Goal: Information Seeking & Learning: Learn about a topic

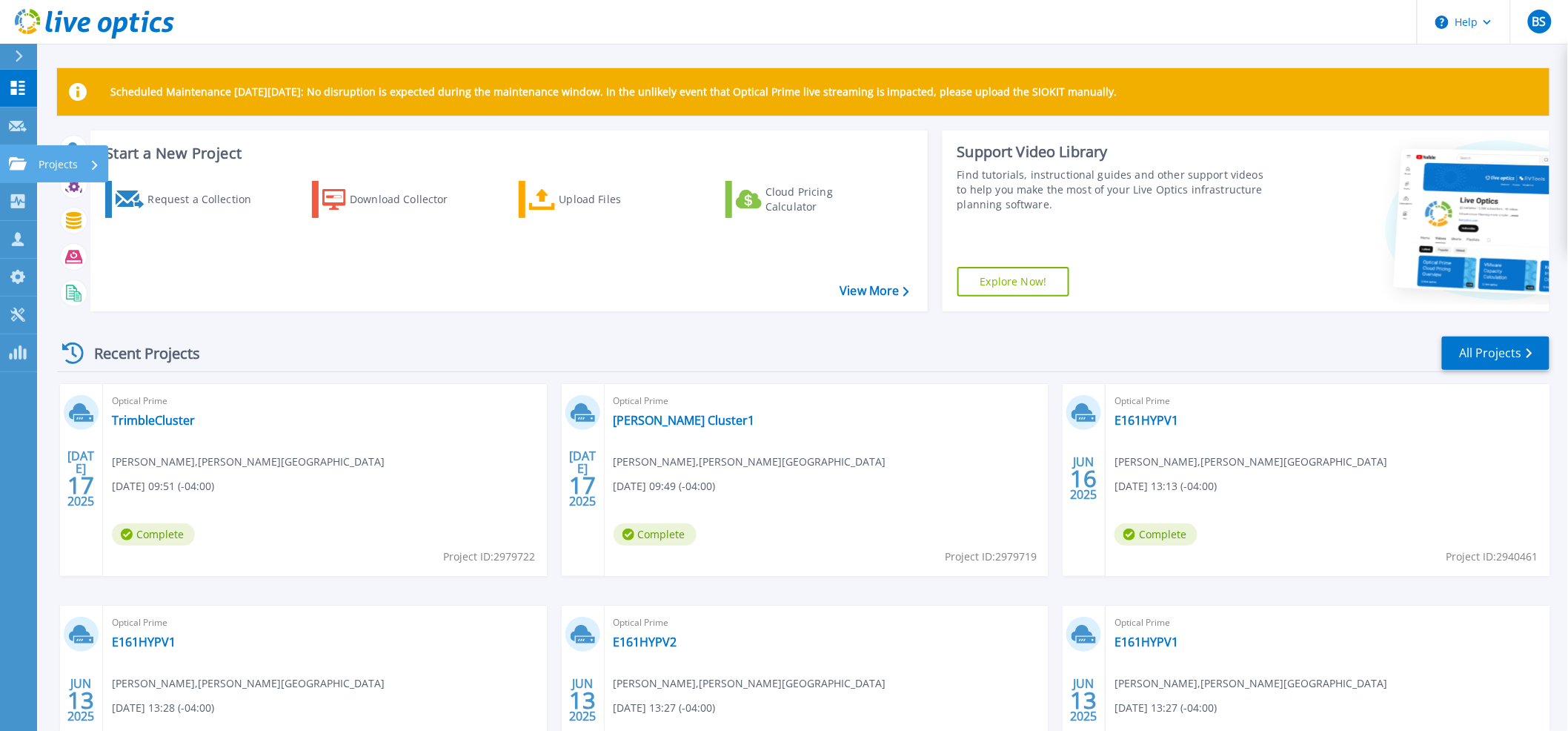
click at [13, 168] on icon at bounding box center [18, 163] width 18 height 13
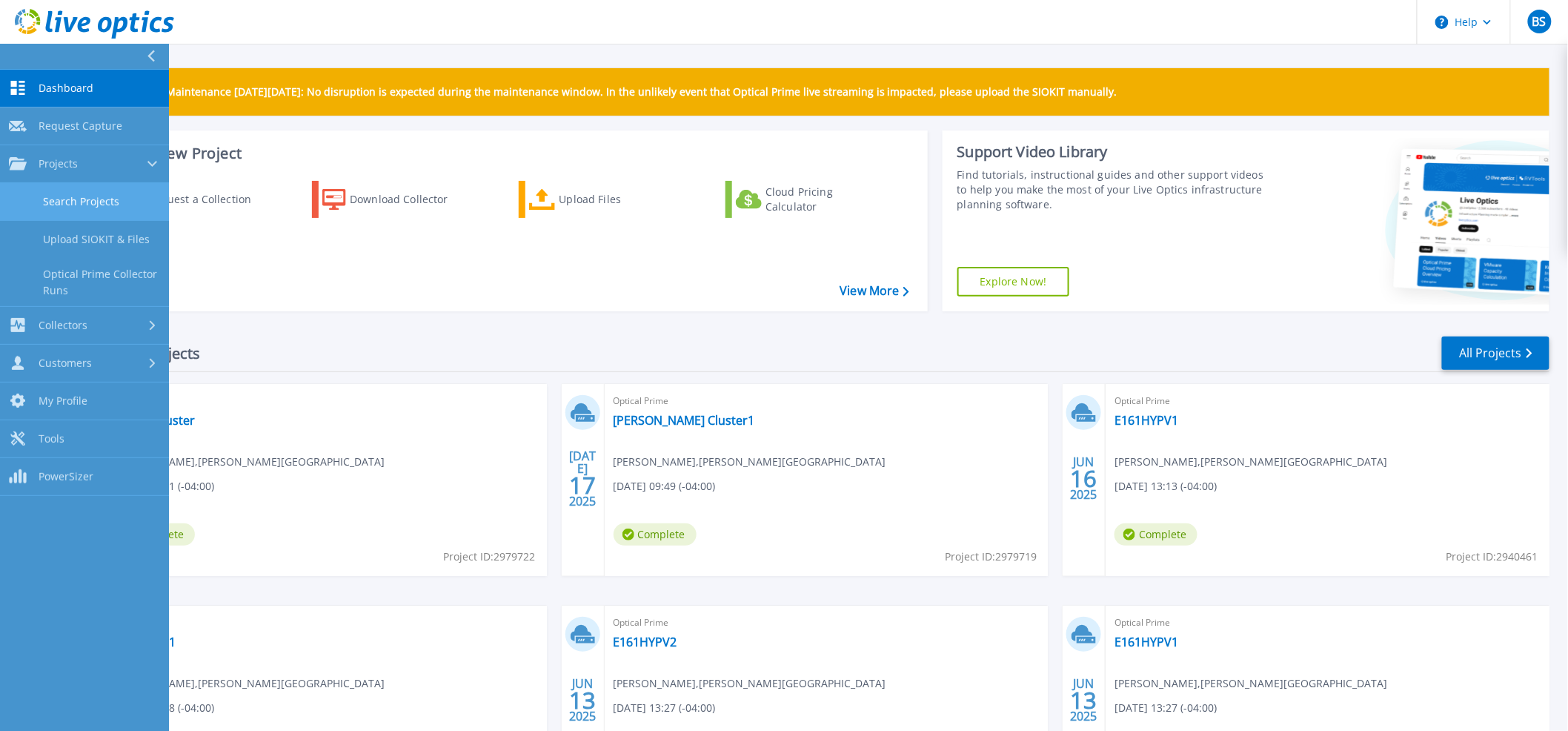
click at [35, 202] on link "Search Projects" at bounding box center [84, 202] width 169 height 38
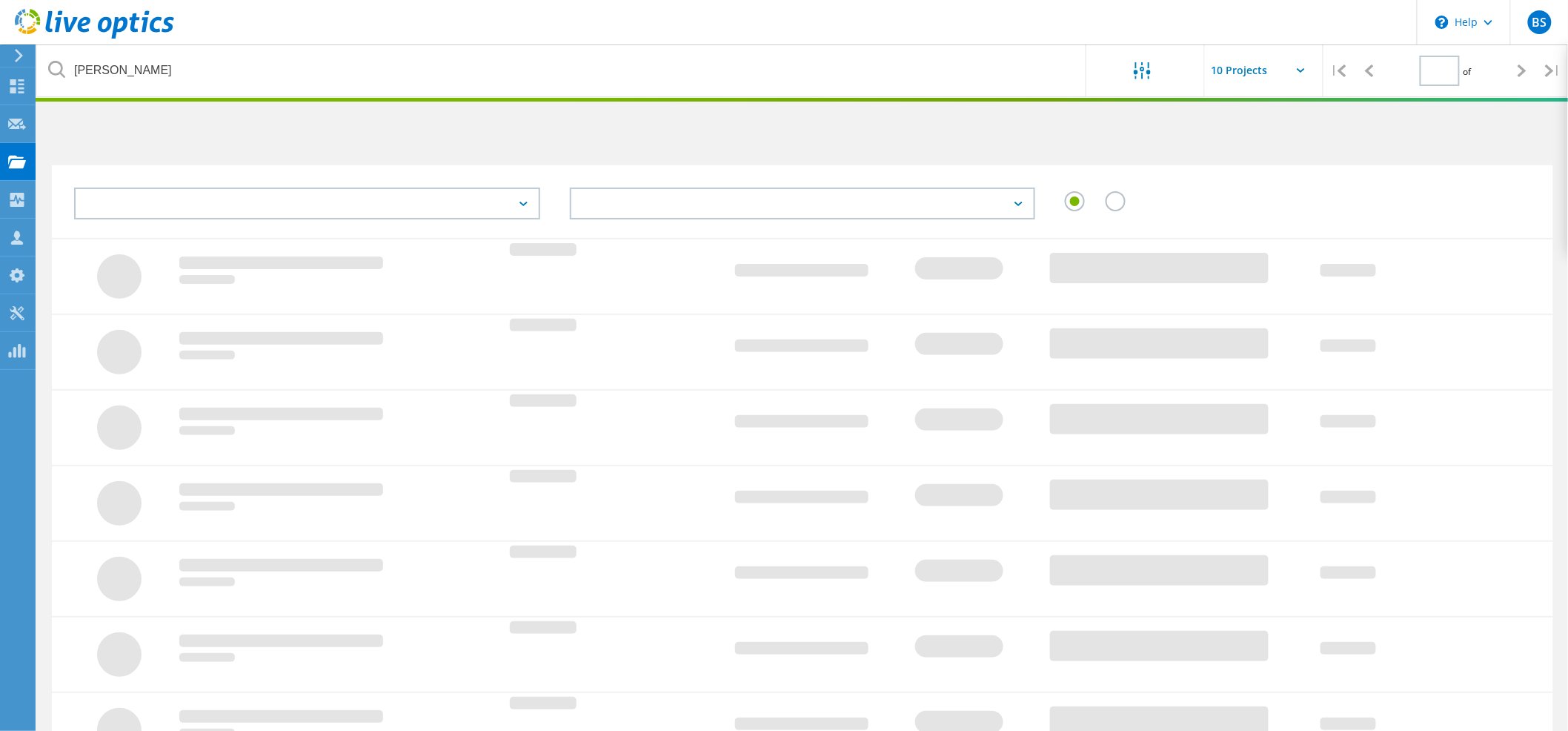
type input "1"
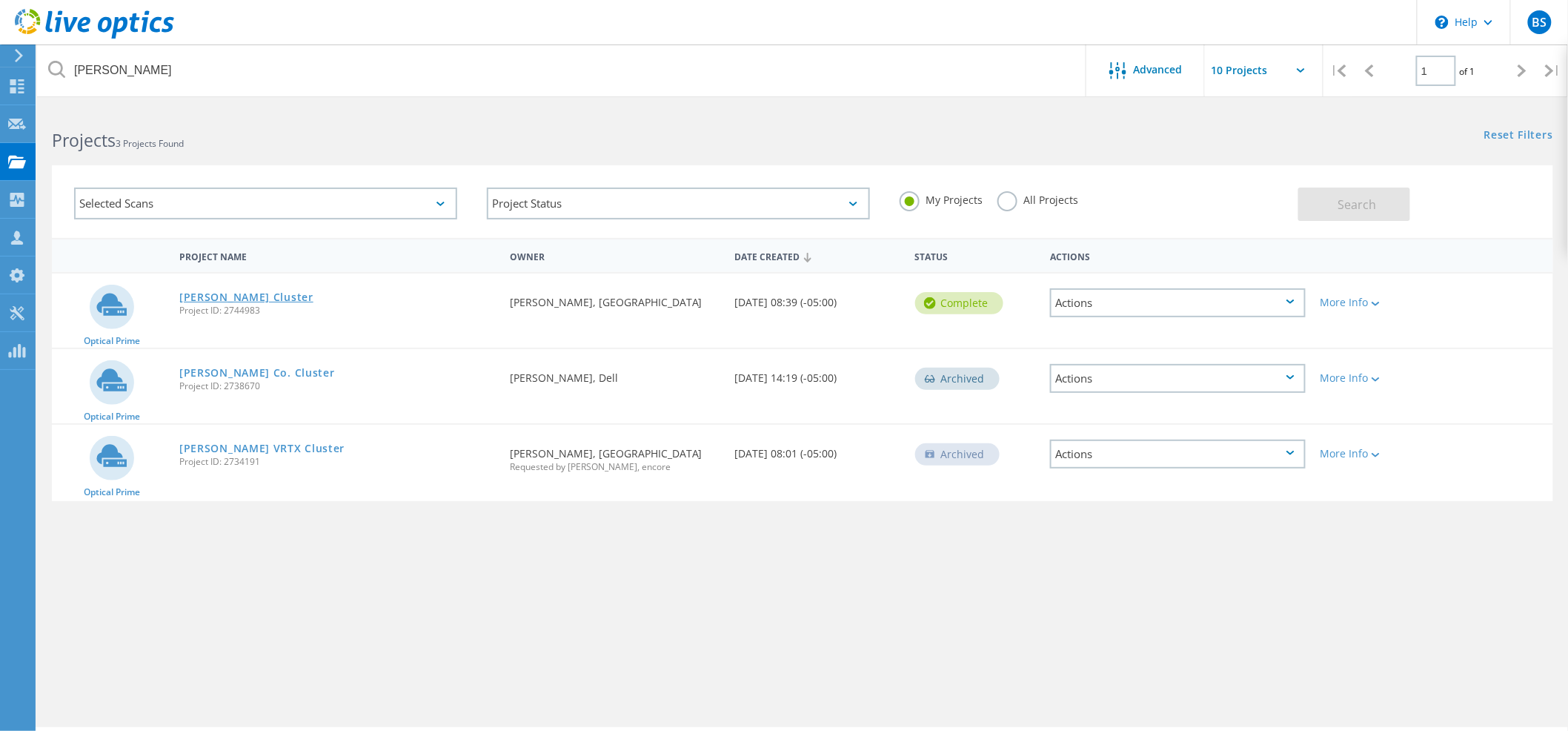
click at [234, 299] on link "Campbell Cluster" at bounding box center [246, 297] width 134 height 10
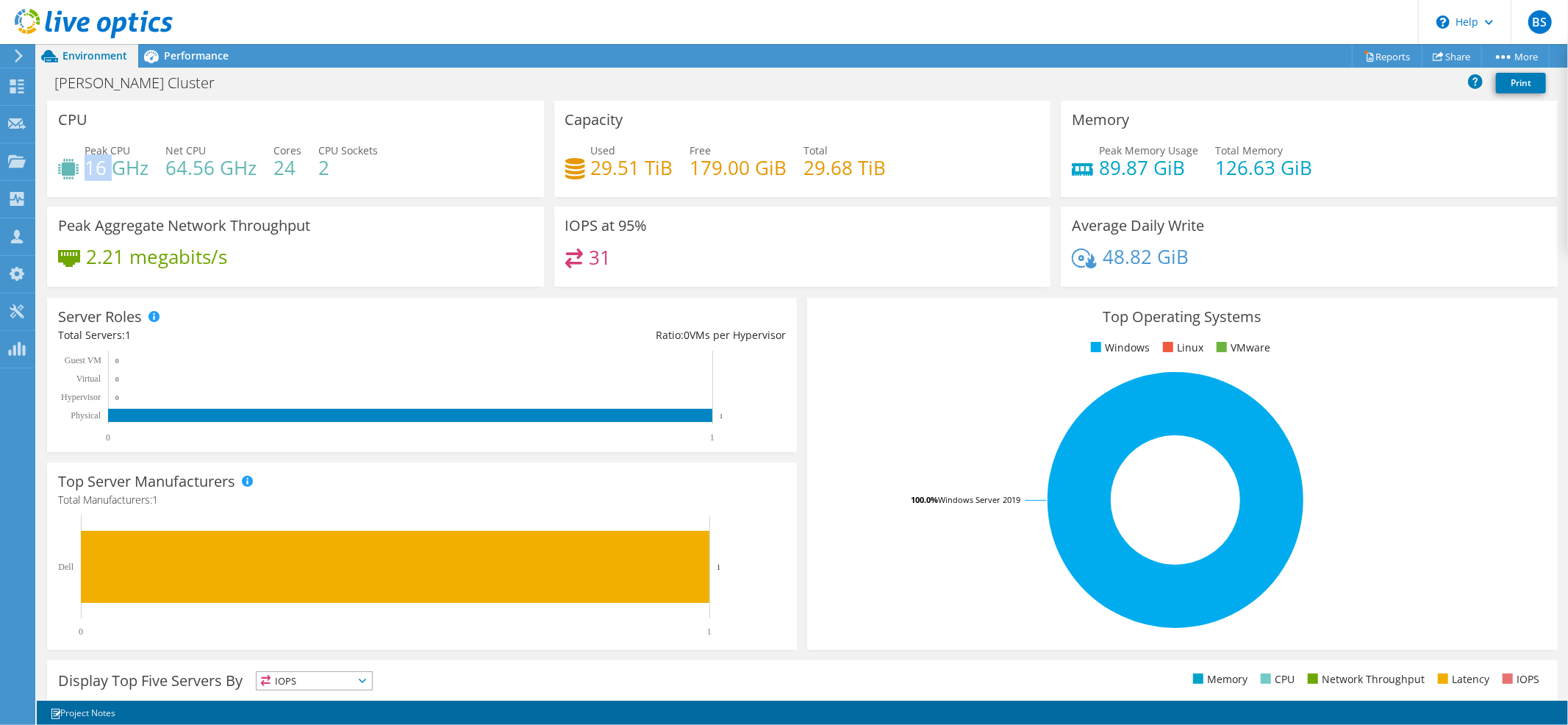
drag, startPoint x: 88, startPoint y: 167, endPoint x: 437, endPoint y: 154, distance: 349.2
click at [232, 162] on div "Peak CPU 16 GHz Net CPU 64.56 GHz Cores 24 CPU Sockets 2" at bounding box center [296, 167] width 475 height 48
click at [213, 328] on div "Total Servers: 1" at bounding box center [240, 335] width 364 height 16
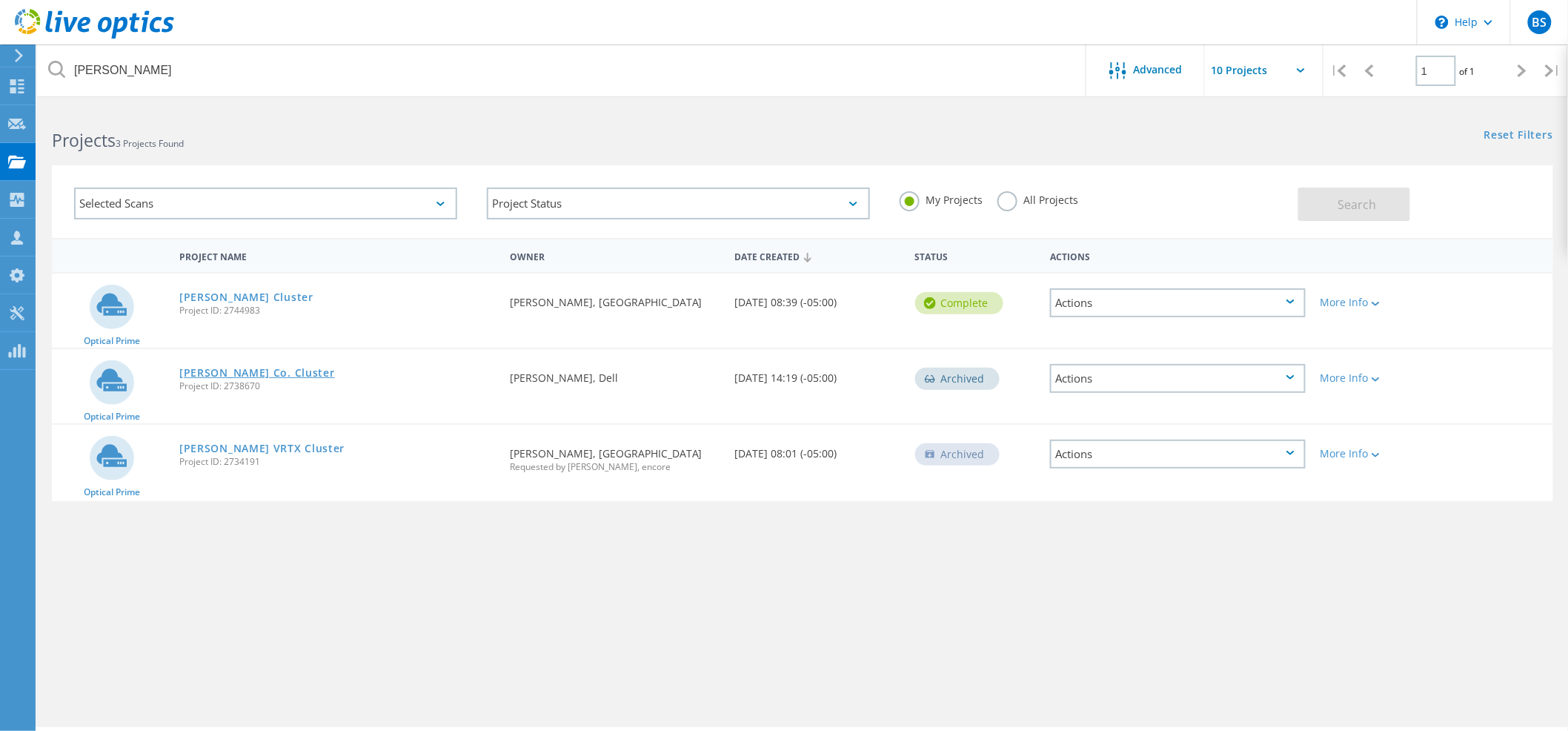
click at [274, 368] on link "[PERSON_NAME] Co. Cluster" at bounding box center [257, 373] width 156 height 10
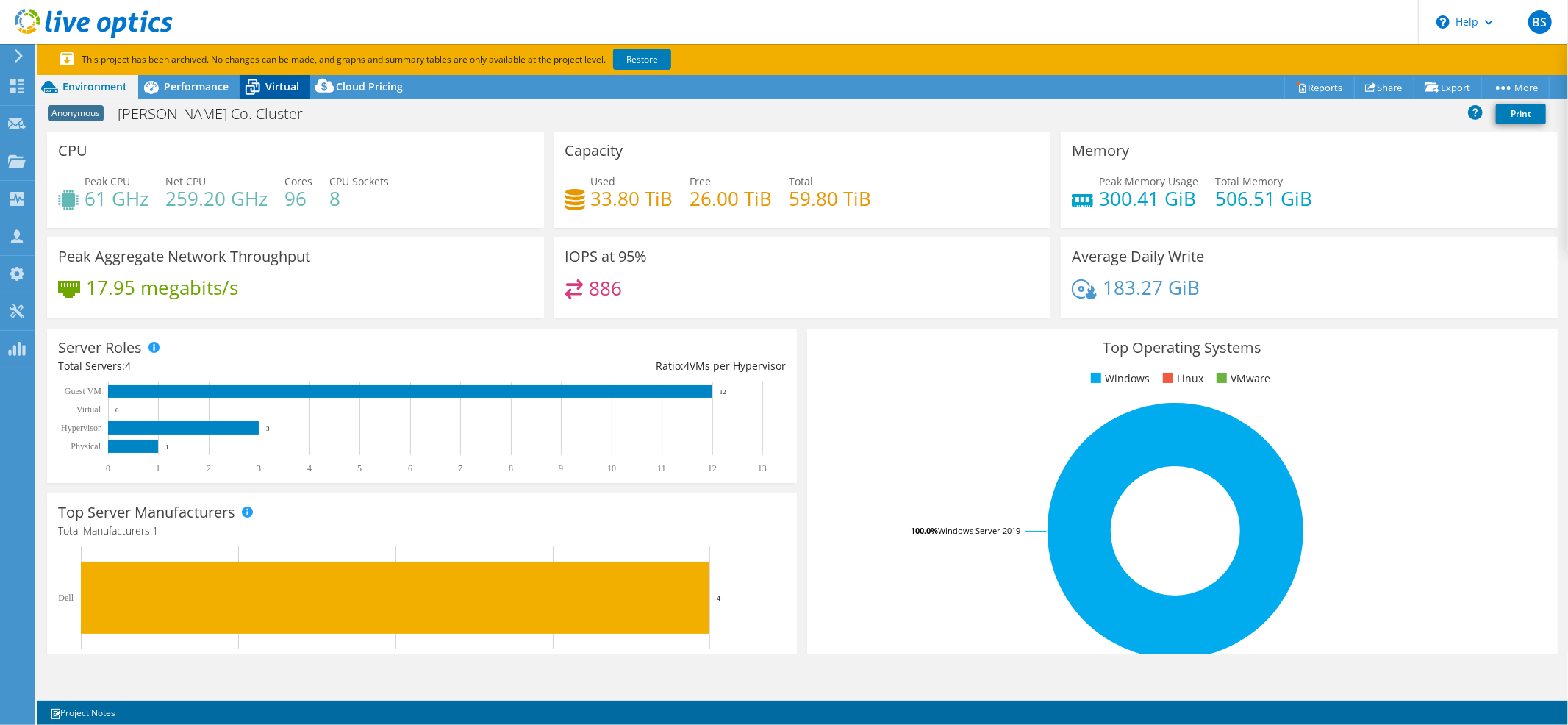
click at [277, 95] on div "Virtual" at bounding box center [275, 87] width 70 height 24
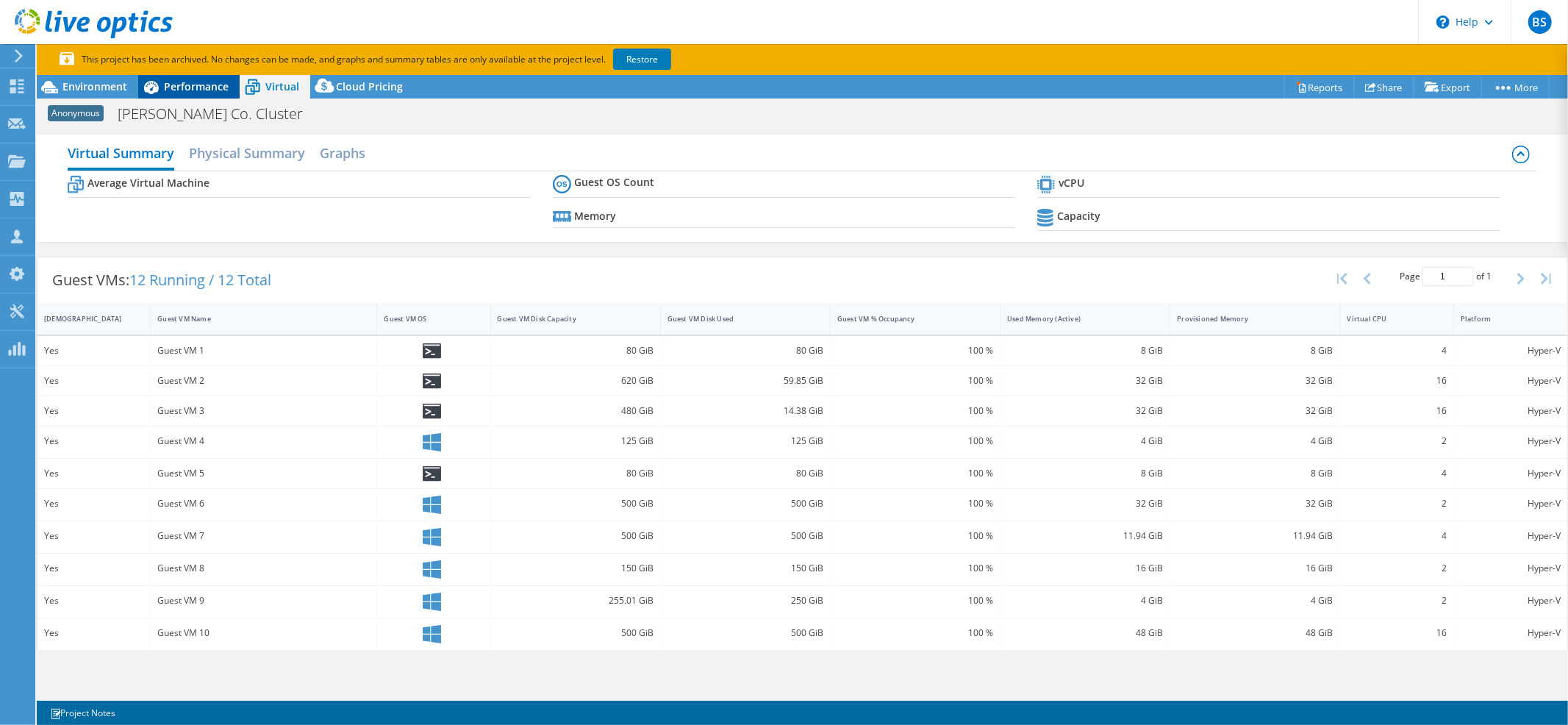
click at [178, 83] on span "Performance" at bounding box center [195, 86] width 64 height 14
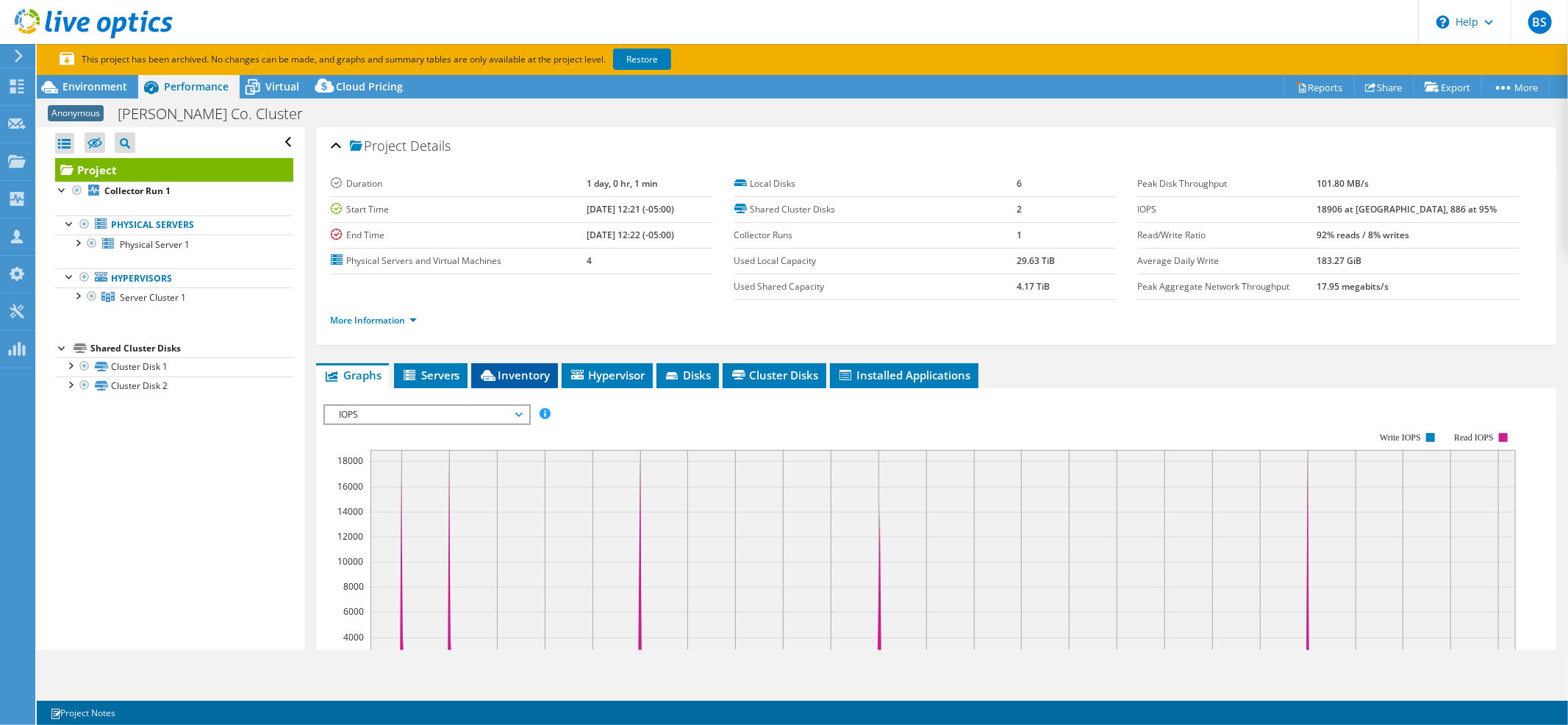
click at [491, 375] on icon at bounding box center [488, 375] width 15 height 11
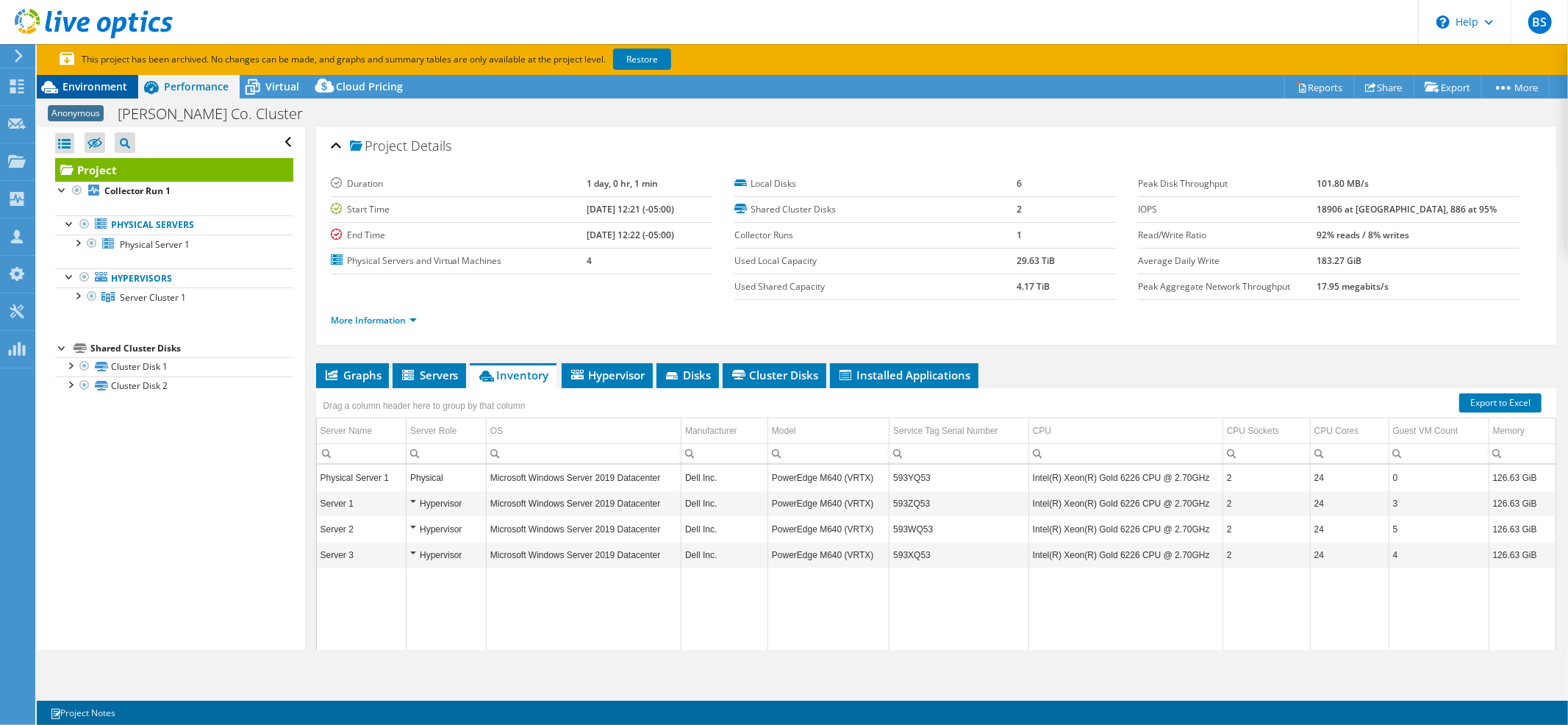
click at [69, 87] on span "Environment" at bounding box center [94, 86] width 64 height 14
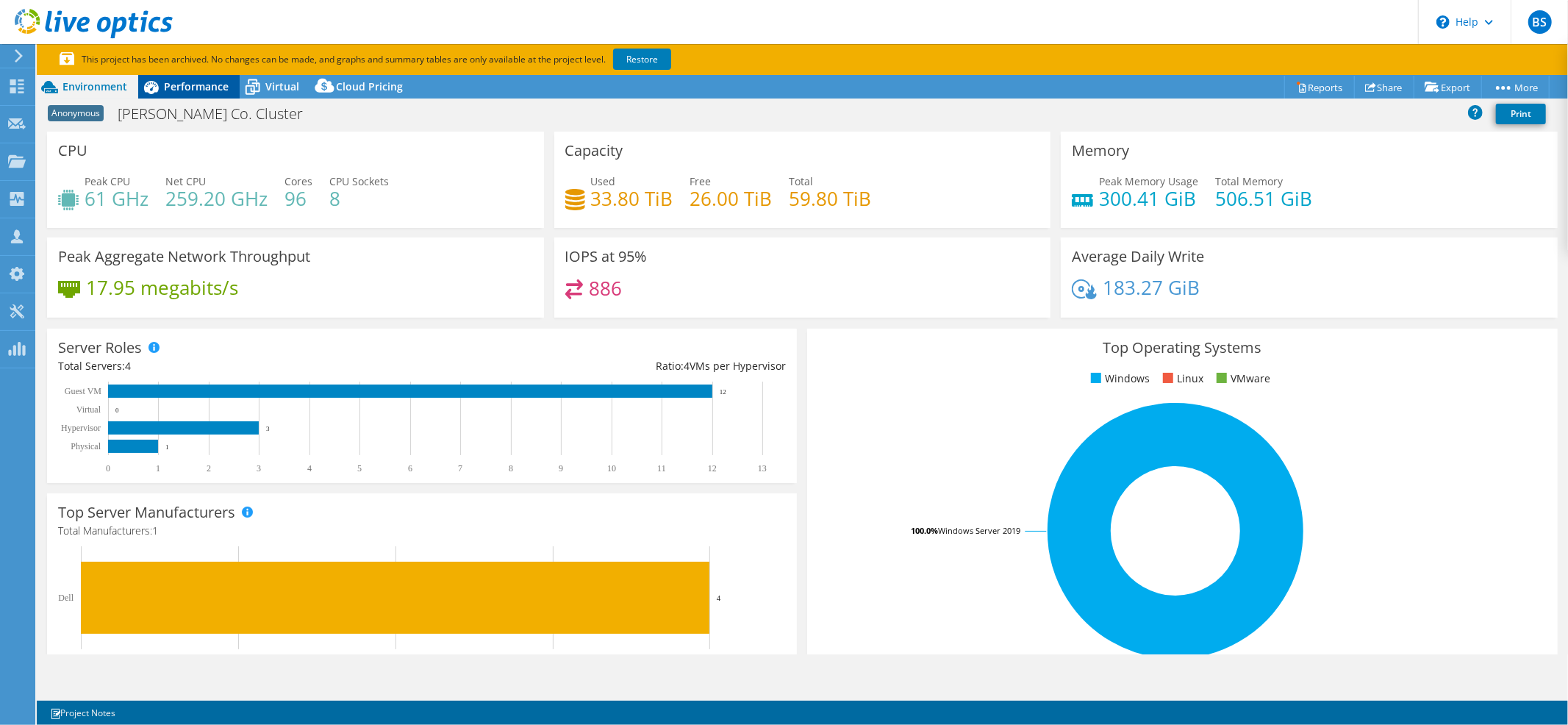
click at [183, 85] on span "Performance" at bounding box center [195, 86] width 64 height 14
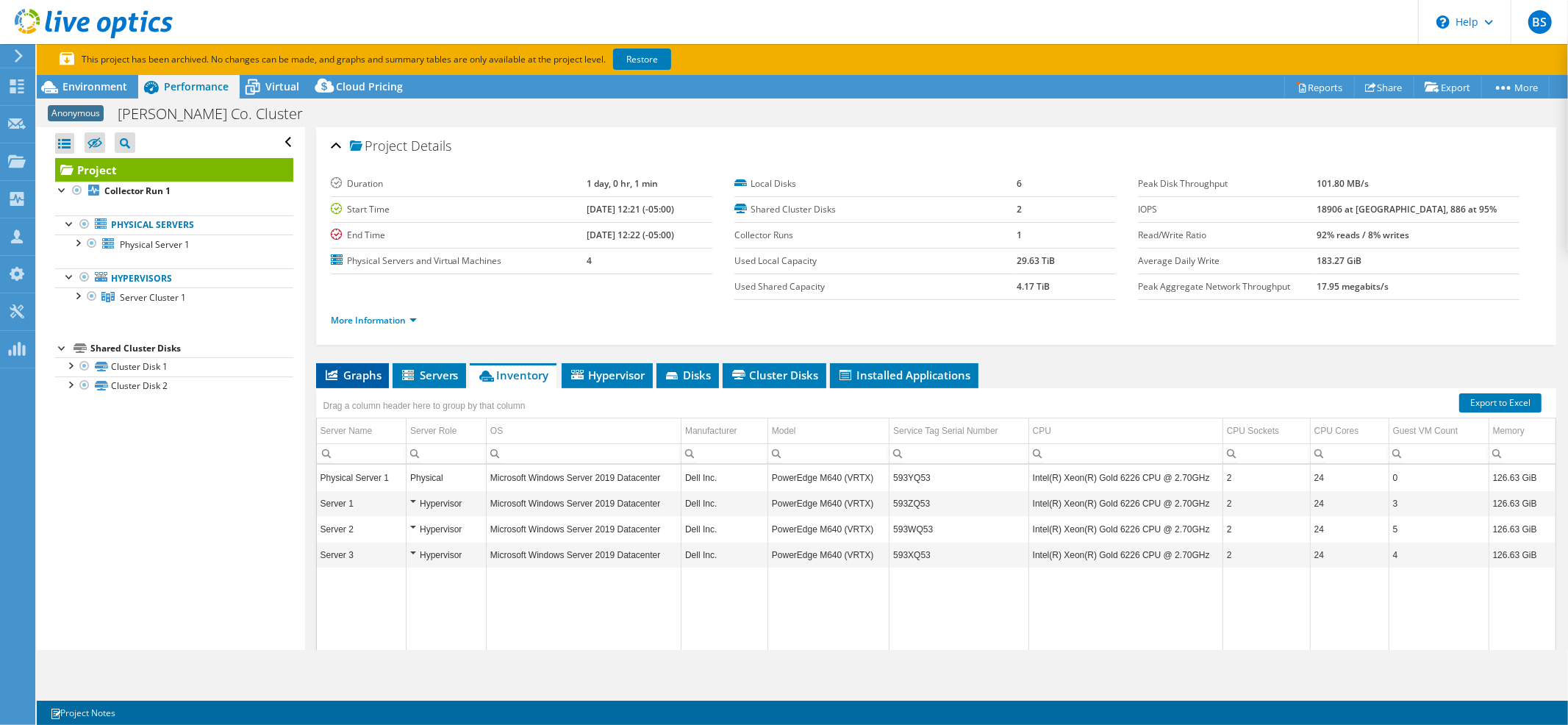
click at [358, 371] on span "Graphs" at bounding box center [352, 375] width 59 height 15
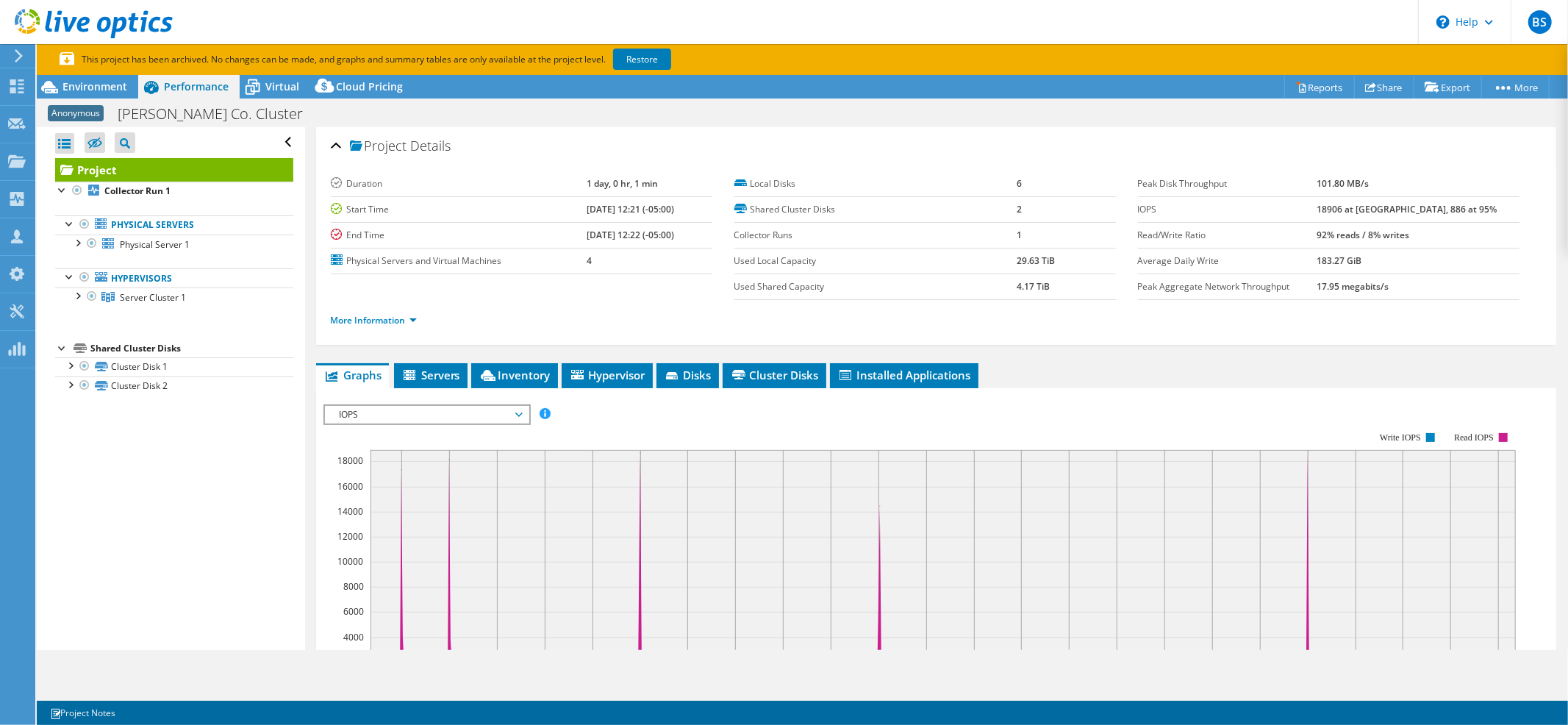
click at [417, 415] on span "IOPS" at bounding box center [426, 415] width 189 height 18
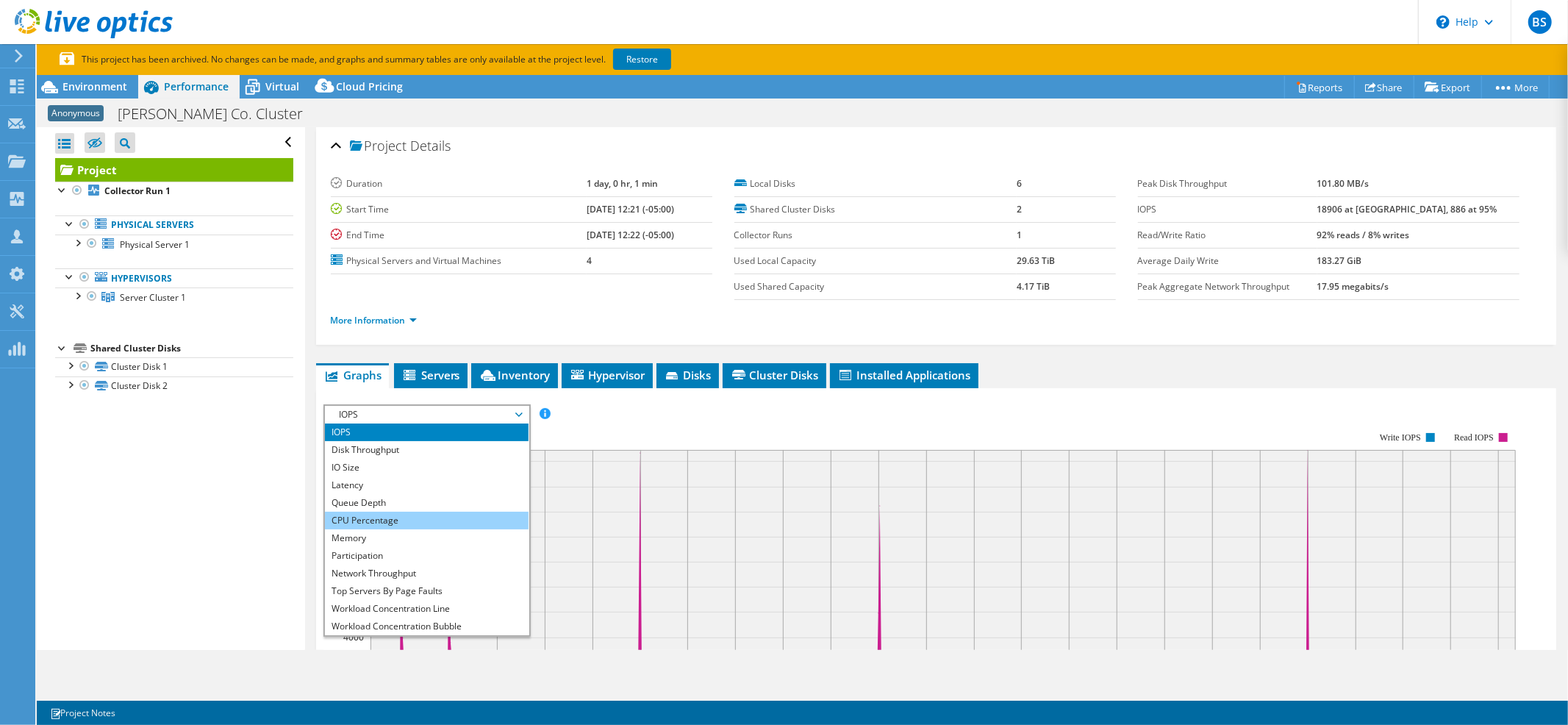
click at [387, 515] on li "CPU Percentage" at bounding box center [426, 521] width 203 height 18
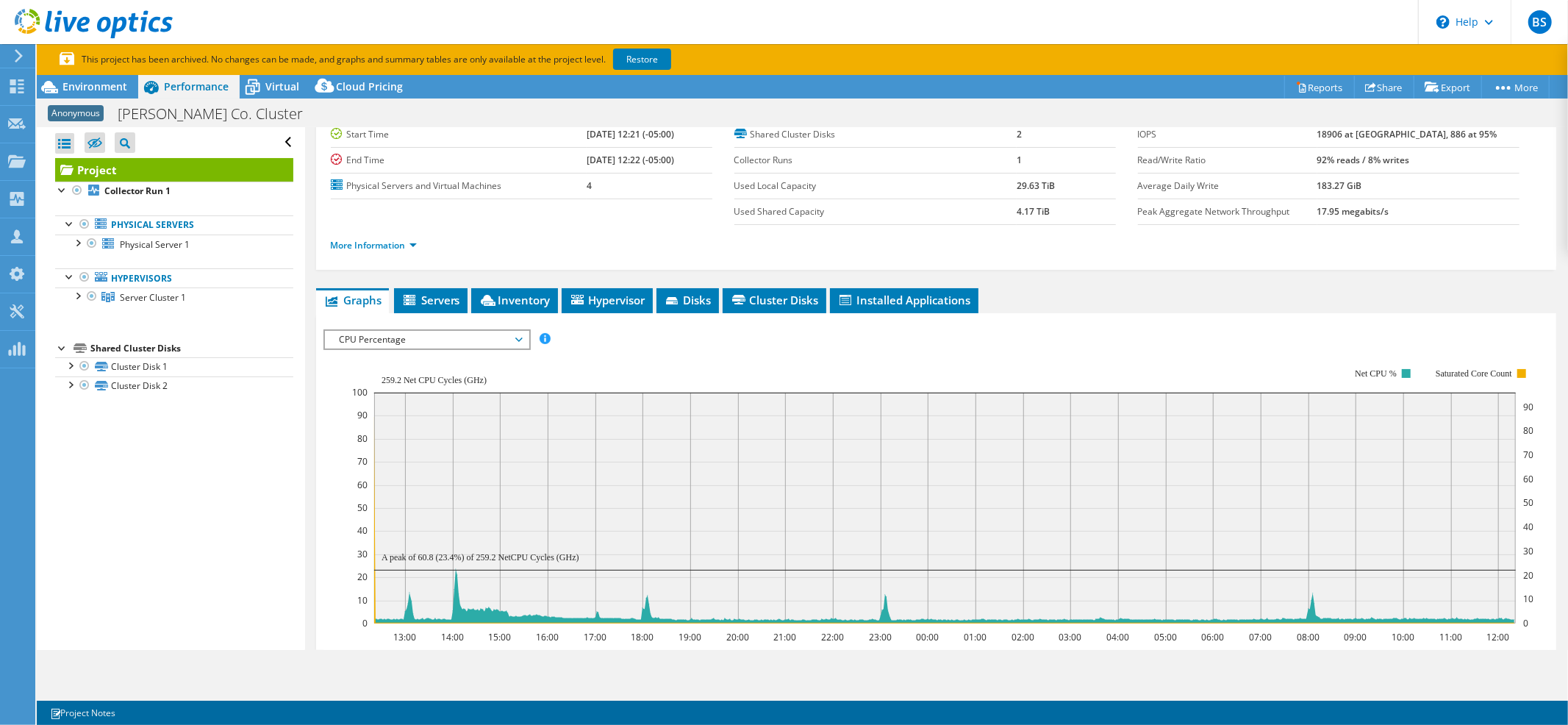
scroll to position [245, 0]
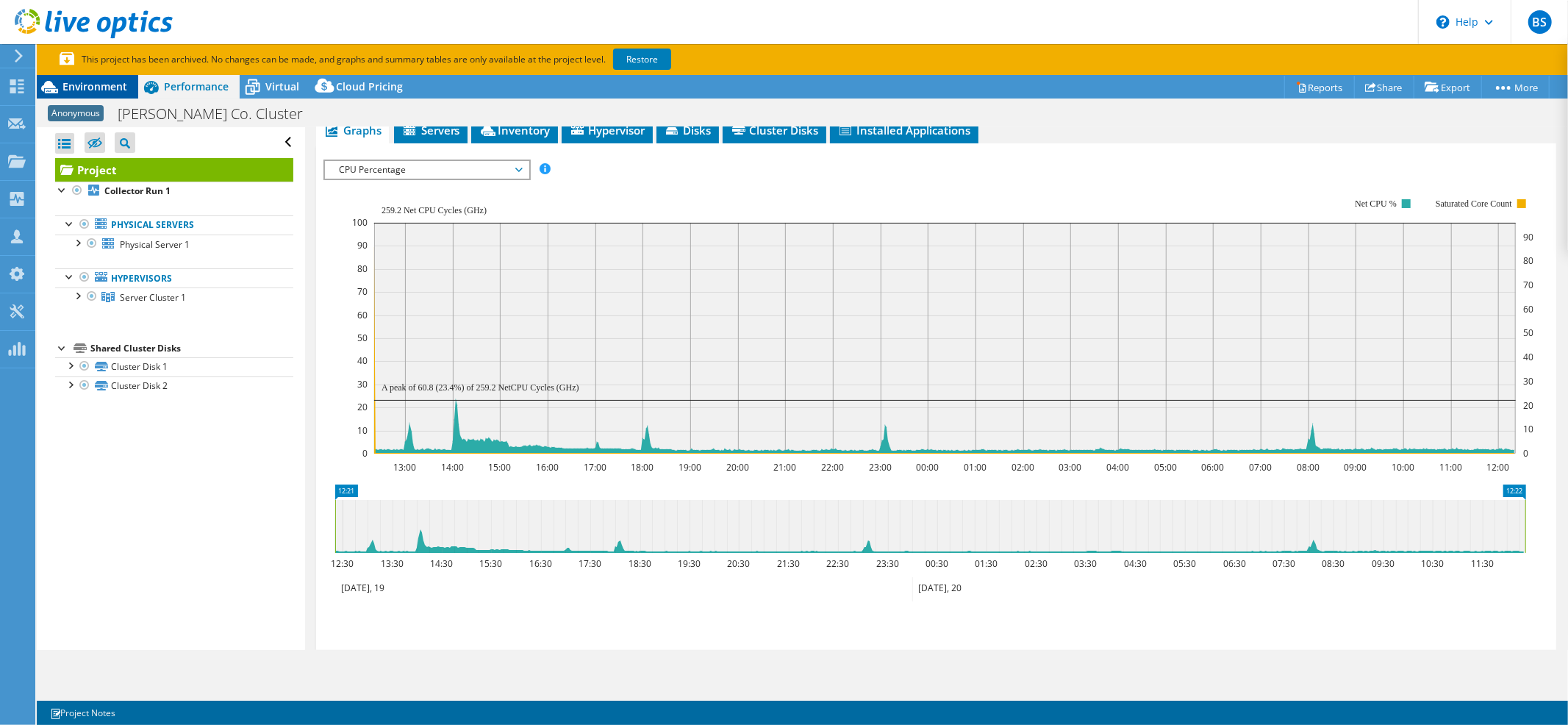
click at [106, 78] on div "Environment" at bounding box center [87, 87] width 101 height 24
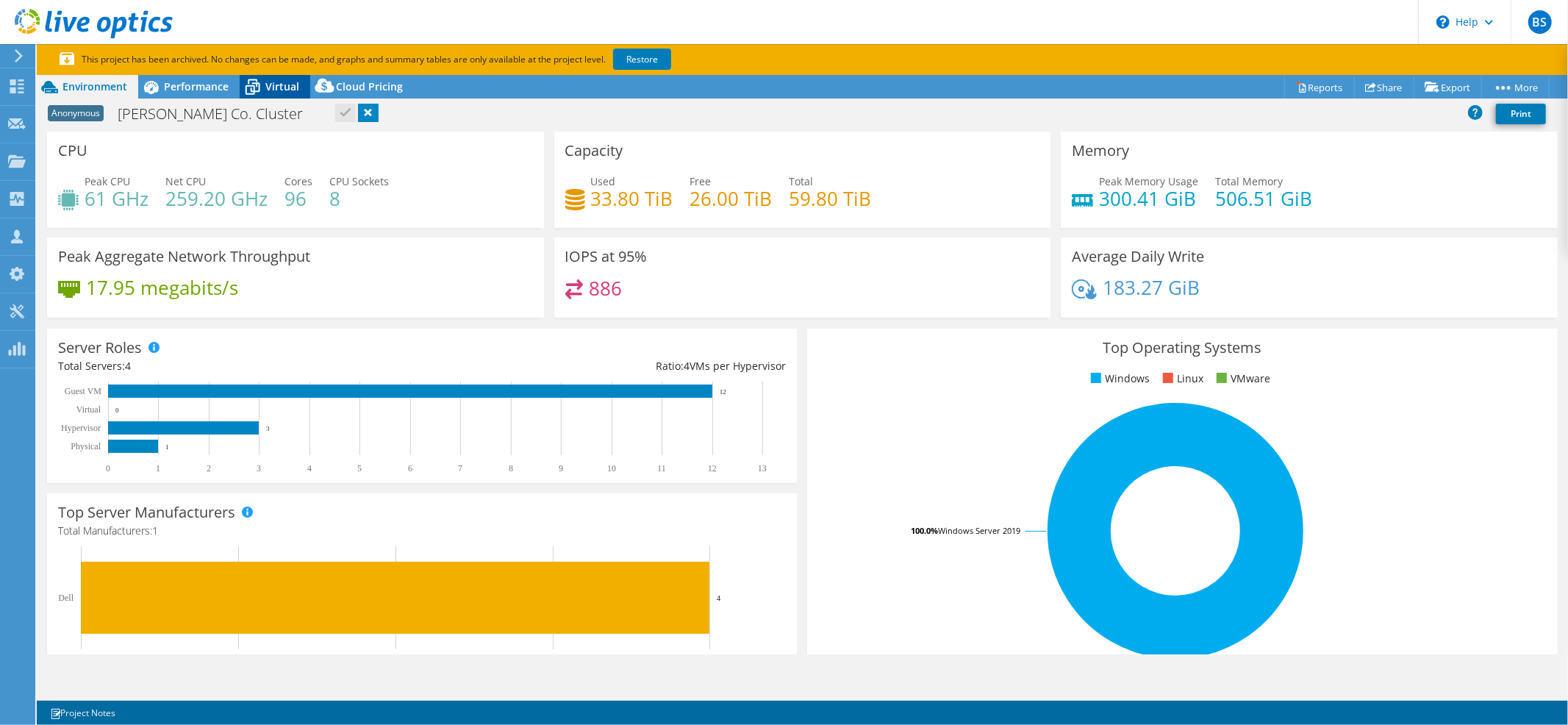
click at [247, 85] on icon at bounding box center [253, 88] width 15 height 12
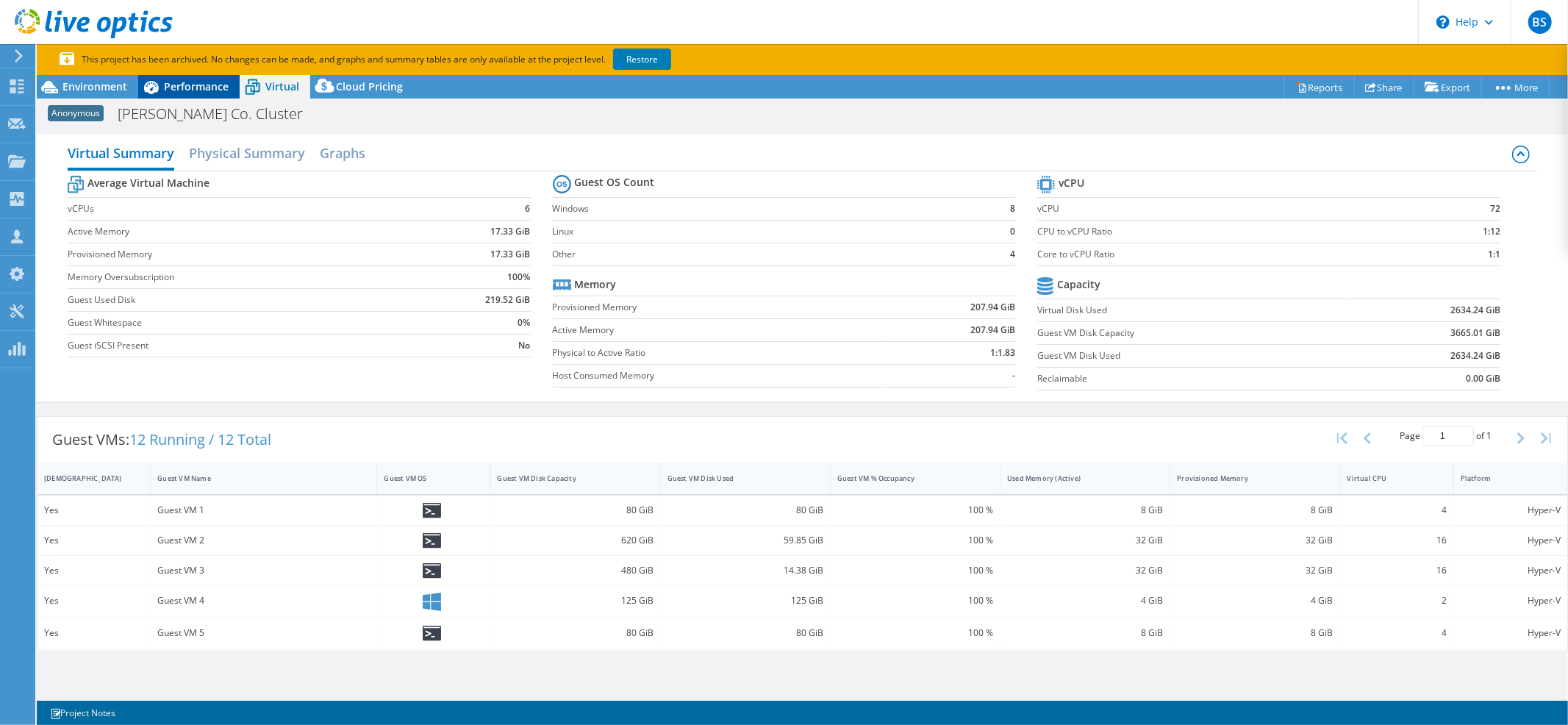
click at [196, 94] on div "Performance" at bounding box center [188, 87] width 101 height 24
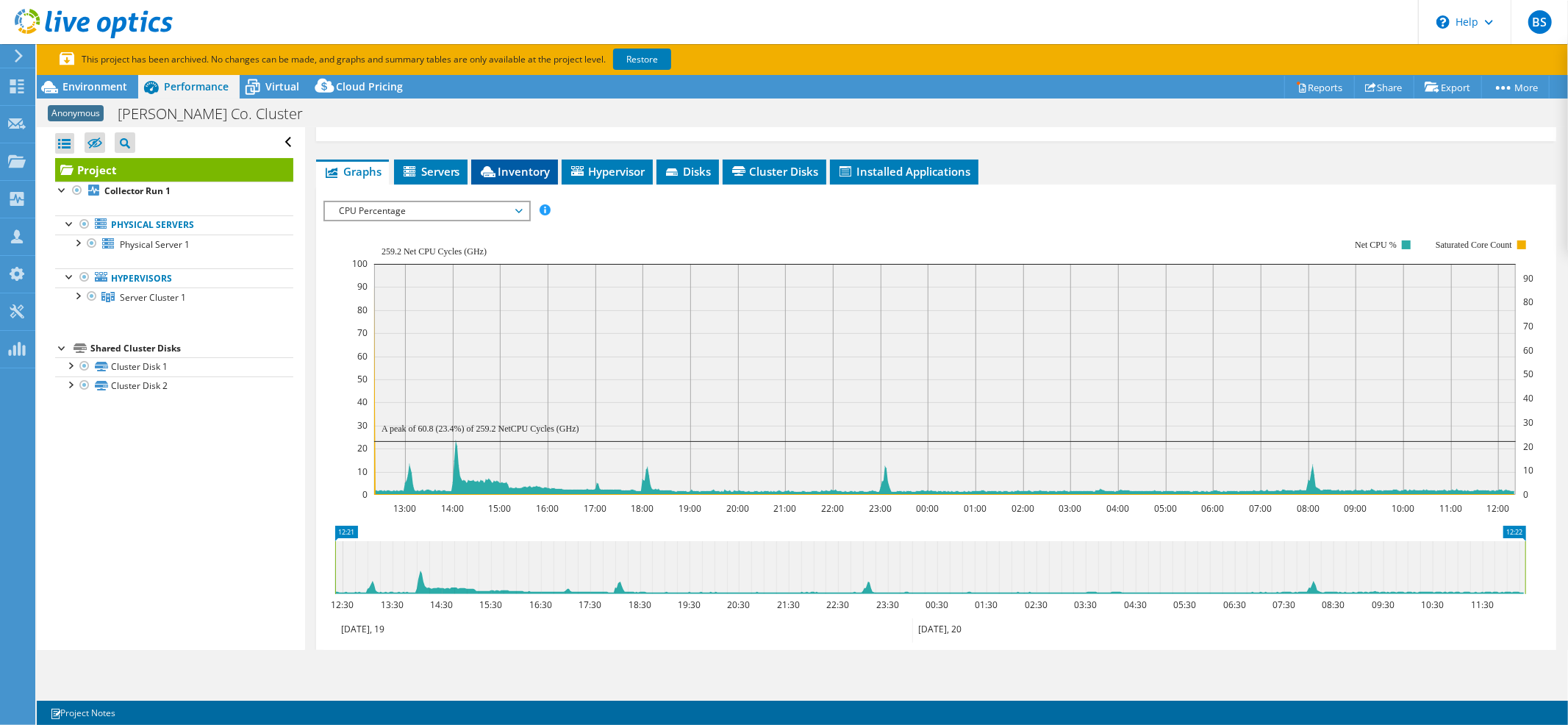
click at [527, 171] on span "Inventory" at bounding box center [515, 171] width 72 height 15
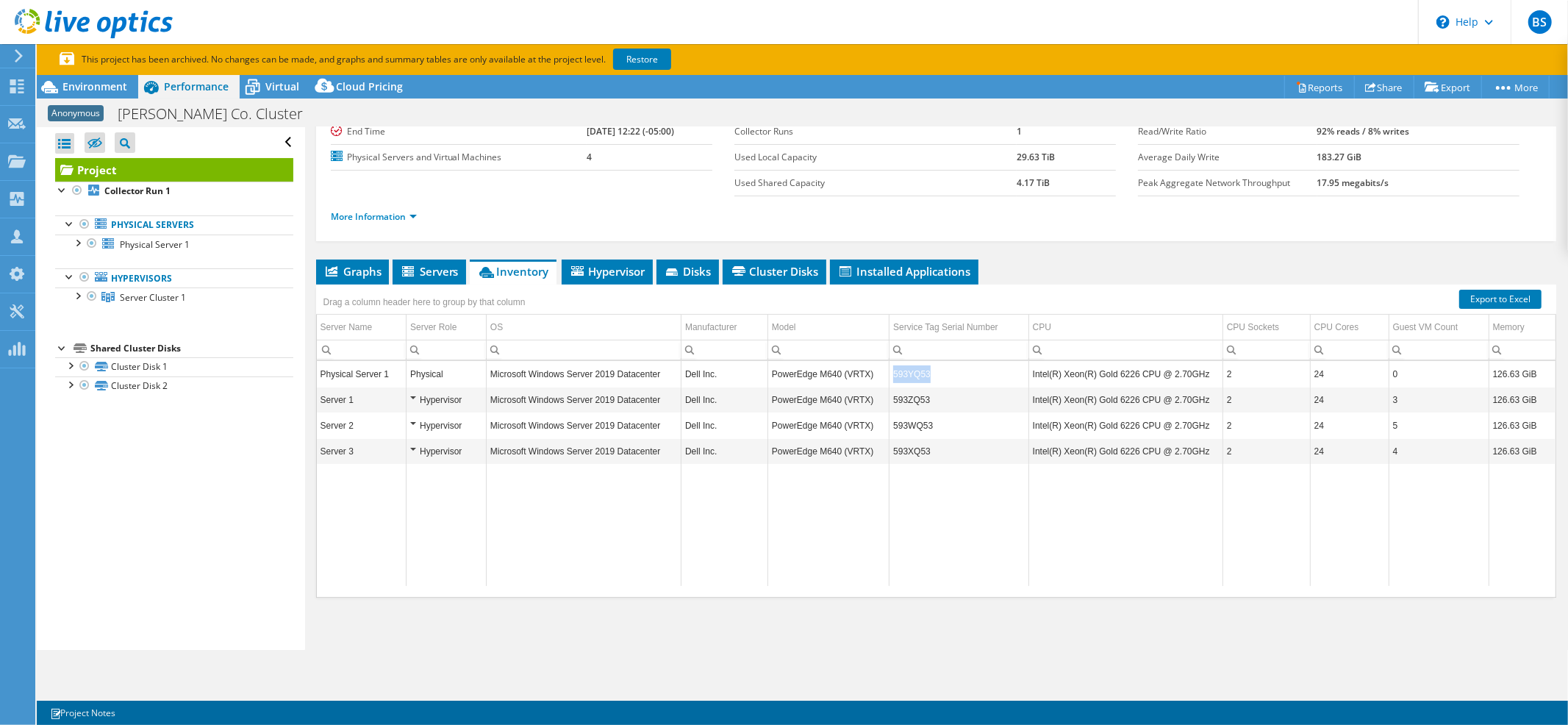
drag, startPoint x: 913, startPoint y: 371, endPoint x: 878, endPoint y: 376, distance: 35.4
click at [878, 376] on tr "Physical Server 1 Physical Microsoft Windows Server 2019 Datacenter Dell Inc. P…" at bounding box center [936, 374] width 1239 height 26
copy tr "593YQ53"
